Goal: Information Seeking & Learning: Learn about a topic

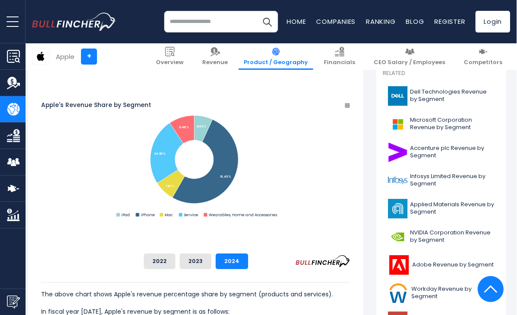
scroll to position [243, 4]
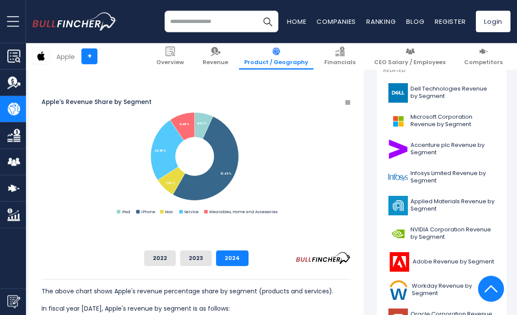
click at [212, 261] on button "2023" at bounding box center [196, 259] width 32 height 16
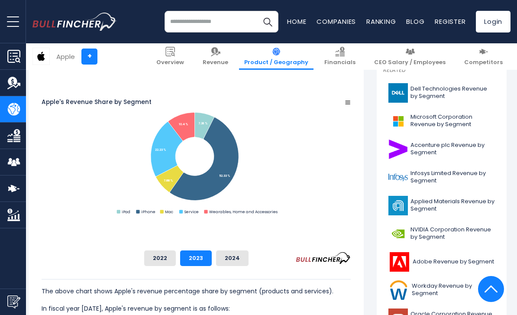
click at [176, 265] on button "2022" at bounding box center [160, 258] width 32 height 16
click at [212, 261] on button "2023" at bounding box center [196, 258] width 32 height 16
click at [249, 260] on button "2024" at bounding box center [232, 258] width 32 height 16
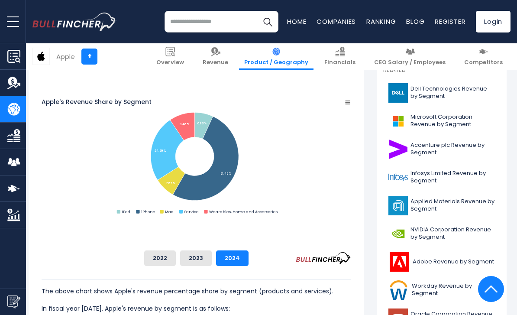
click at [212, 263] on button "2023" at bounding box center [196, 258] width 32 height 16
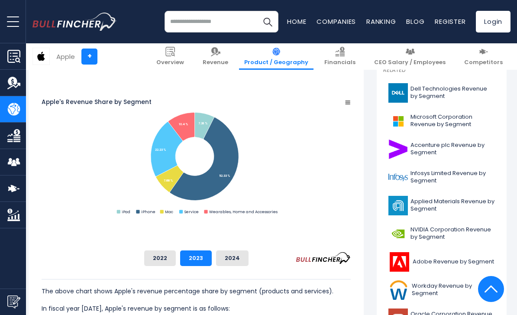
click at [176, 266] on button "2022" at bounding box center [160, 258] width 32 height 16
click at [212, 266] on button "2023" at bounding box center [196, 258] width 32 height 16
click at [249, 265] on button "2024" at bounding box center [232, 258] width 32 height 16
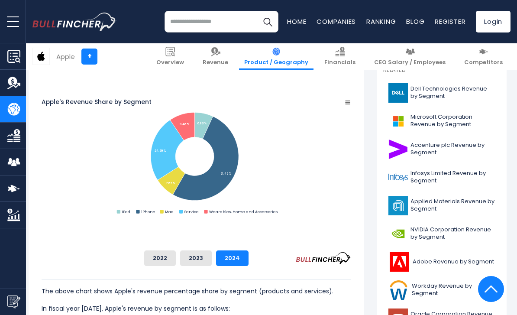
click at [212, 265] on button "2023" at bounding box center [196, 258] width 32 height 16
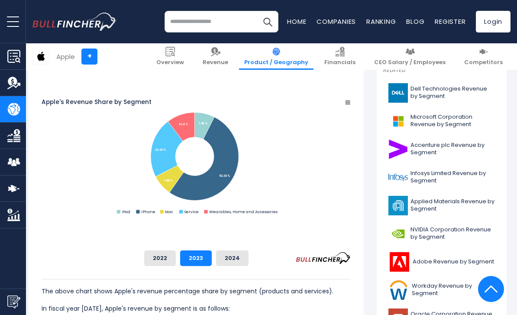
click at [176, 265] on button "2022" at bounding box center [160, 258] width 32 height 16
click at [212, 265] on button "2023" at bounding box center [196, 258] width 32 height 16
click at [249, 261] on button "2024" at bounding box center [232, 258] width 32 height 16
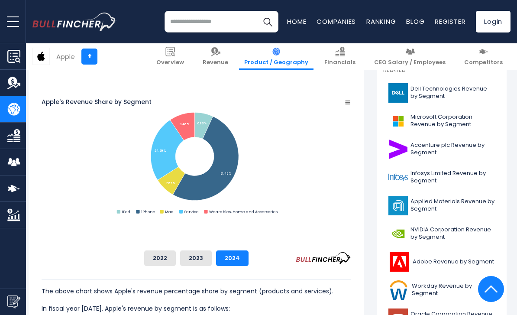
click at [176, 264] on button "2022" at bounding box center [160, 258] width 32 height 16
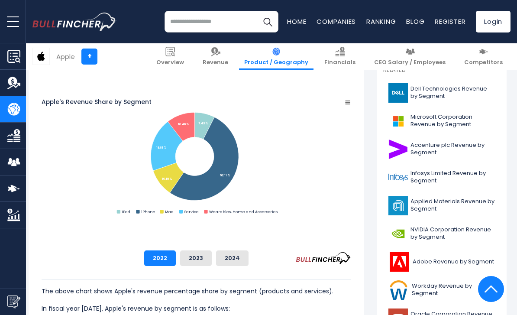
click at [212, 265] on button "2023" at bounding box center [196, 258] width 32 height 16
click at [289, 269] on div "The above chart shows Apple's revenue percentage share by segment (products and…" at bounding box center [196, 295] width 309 height 58
click at [249, 265] on button "2024" at bounding box center [232, 258] width 32 height 16
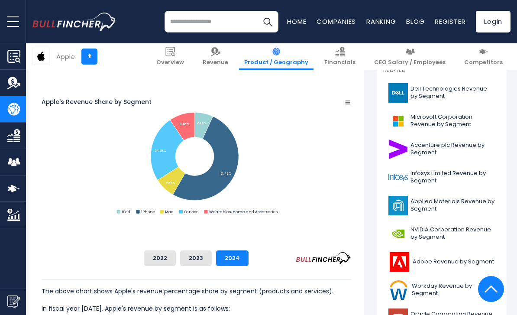
click at [438, 65] on span "CEO Salary / Employees" at bounding box center [409, 62] width 71 height 7
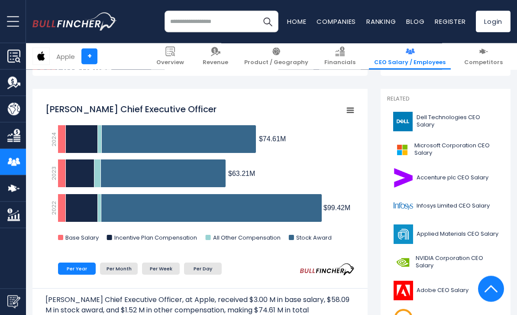
scroll to position [214, 0]
click at [60, 138] on icon "Tim Cook Chief Executive Officer" at bounding box center [62, 139] width 8 height 28
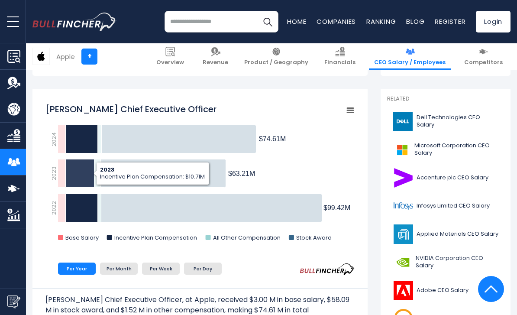
click at [276, 263] on ul "Per Year Per Month Per Week Per Day" at bounding box center [171, 268] width 253 height 16
